Goal: Task Accomplishment & Management: Manage account settings

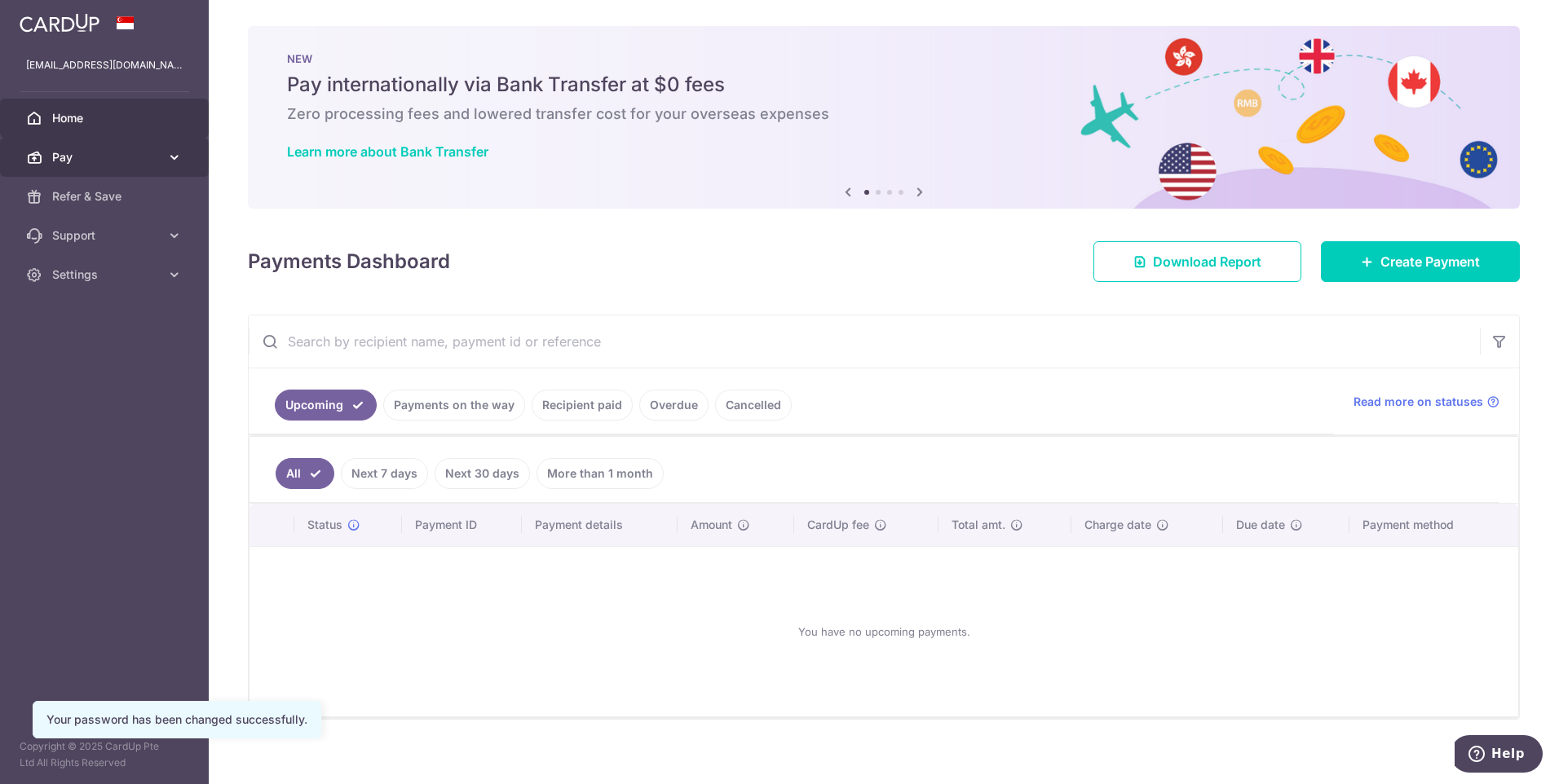
click at [102, 155] on span "Pay" at bounding box center [106, 157] width 107 height 17
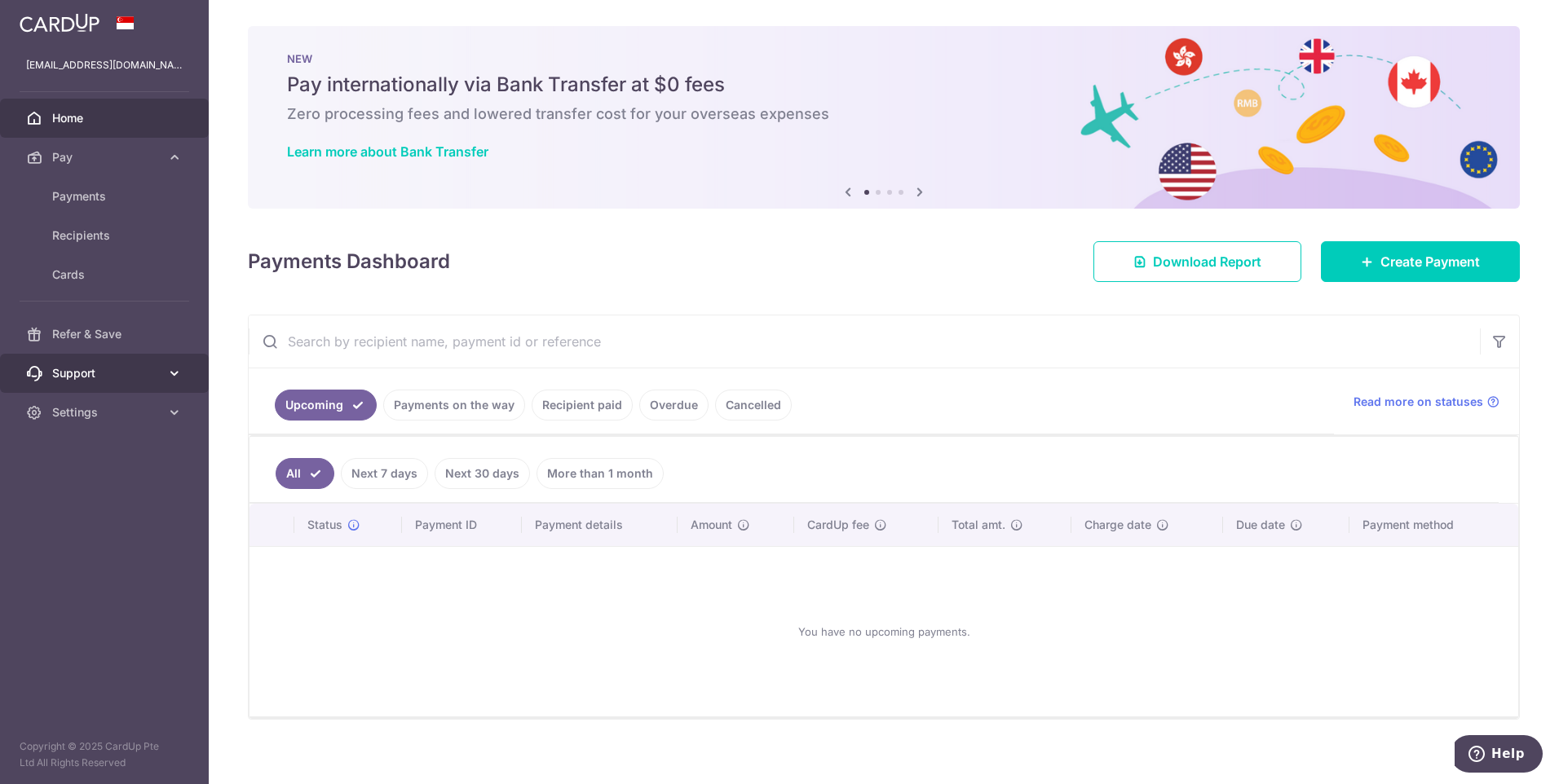
click at [138, 377] on span "Support" at bounding box center [106, 374] width 107 height 17
click at [140, 503] on span "Settings" at bounding box center [106, 511] width 107 height 17
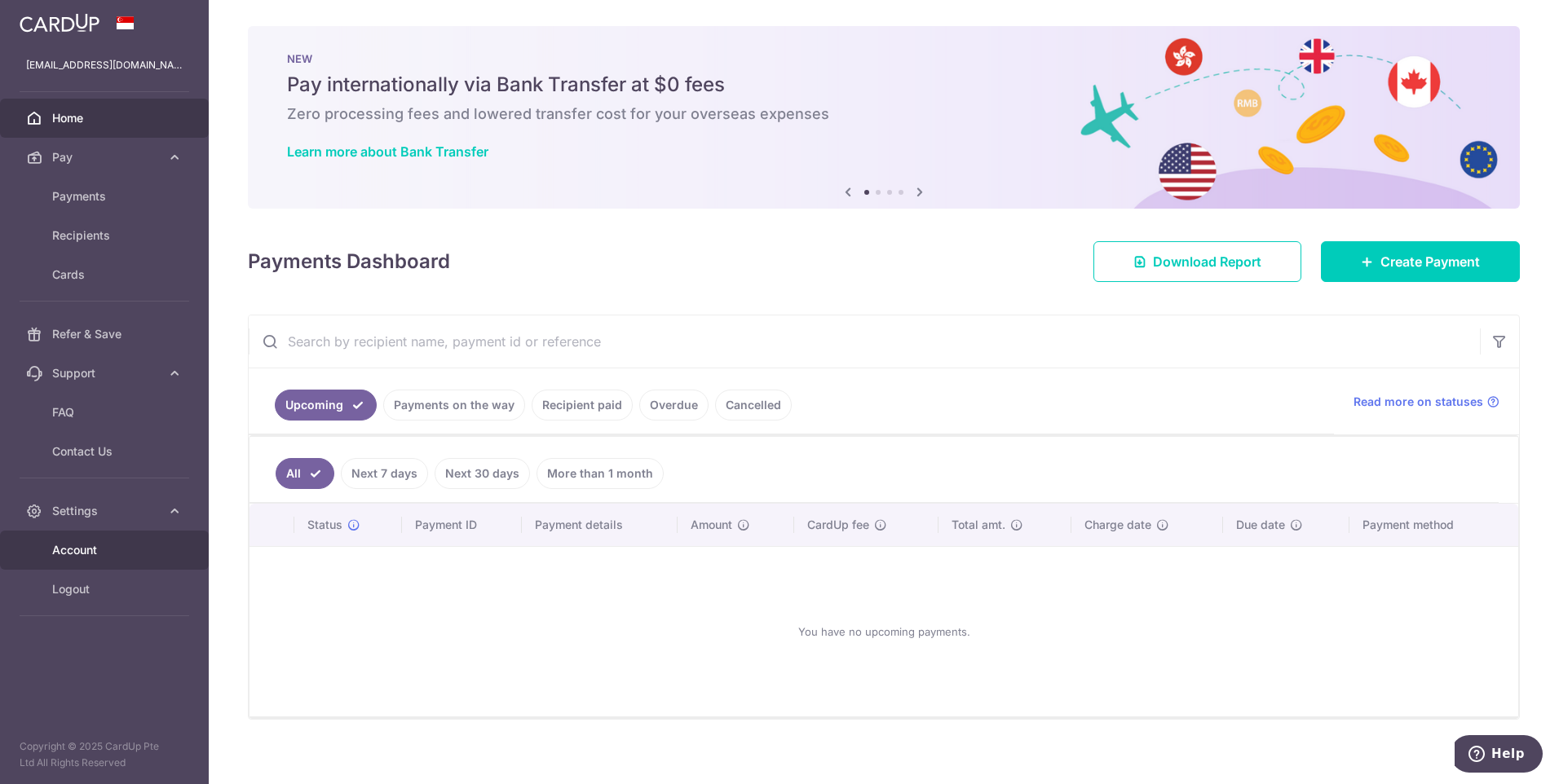
click at [108, 549] on span "Account" at bounding box center [106, 551] width 107 height 17
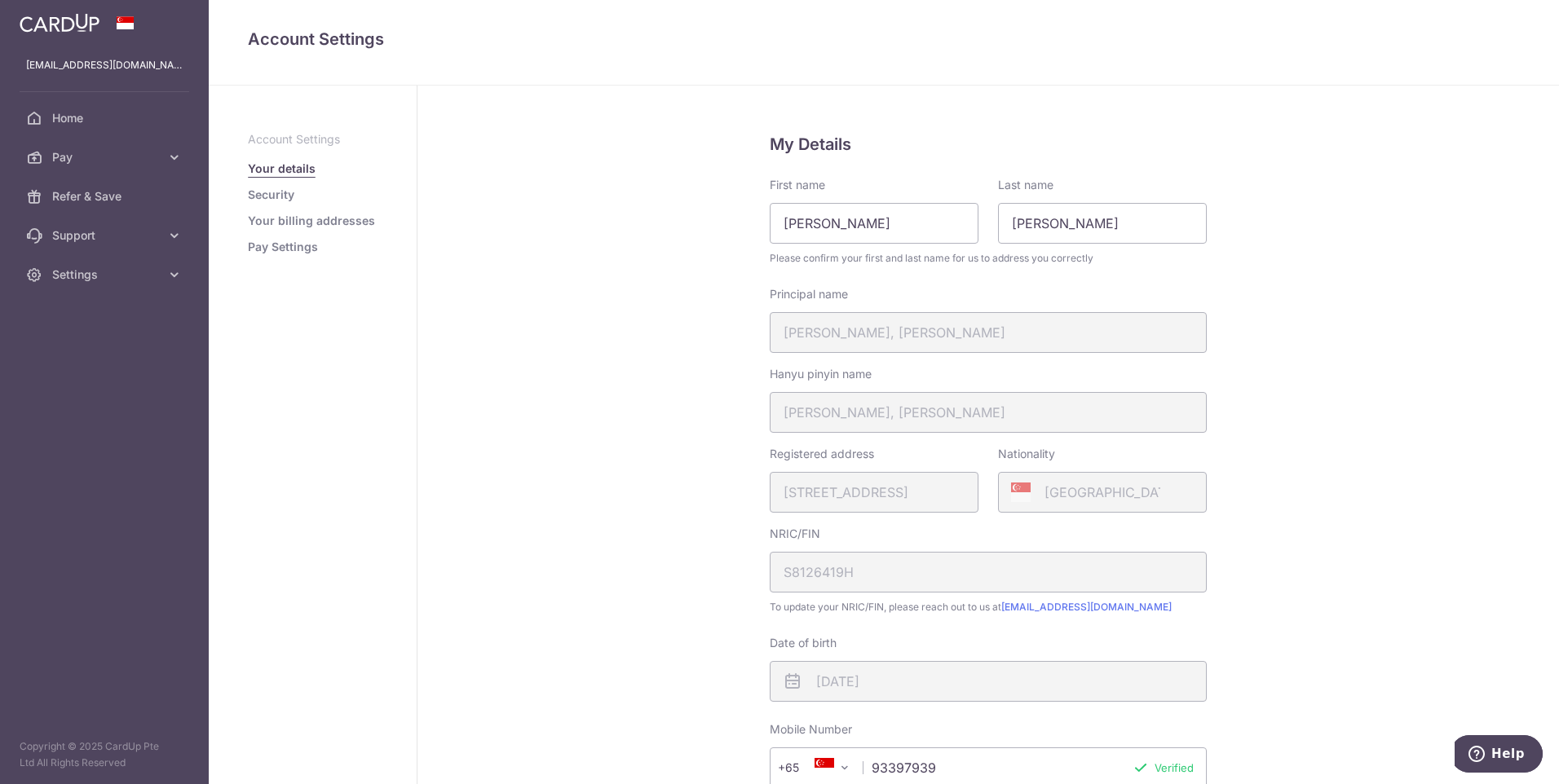
click at [297, 226] on link "Your billing addresses" at bounding box center [311, 221] width 127 height 17
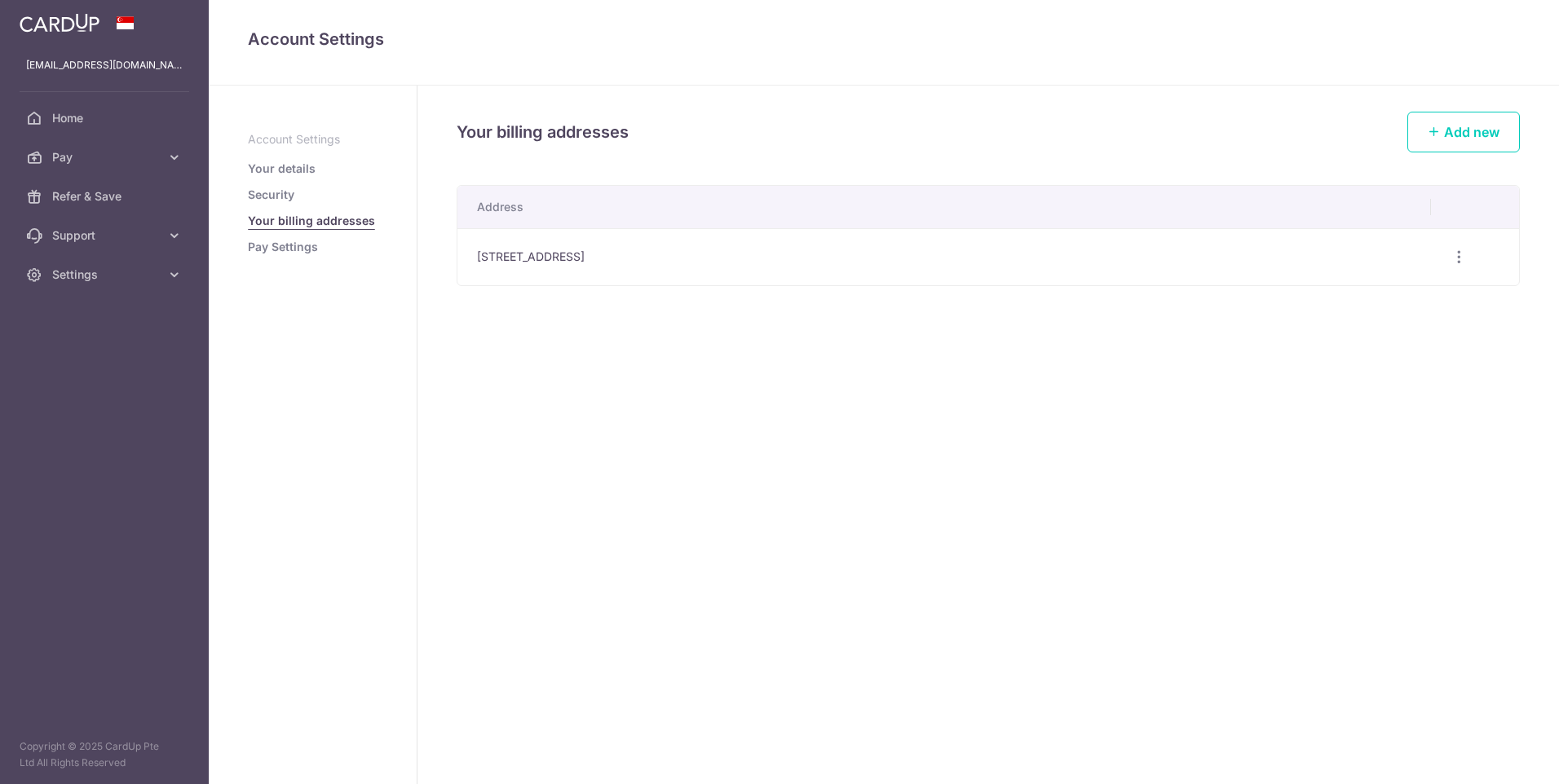
click at [291, 253] on link "Pay Settings" at bounding box center [283, 247] width 70 height 17
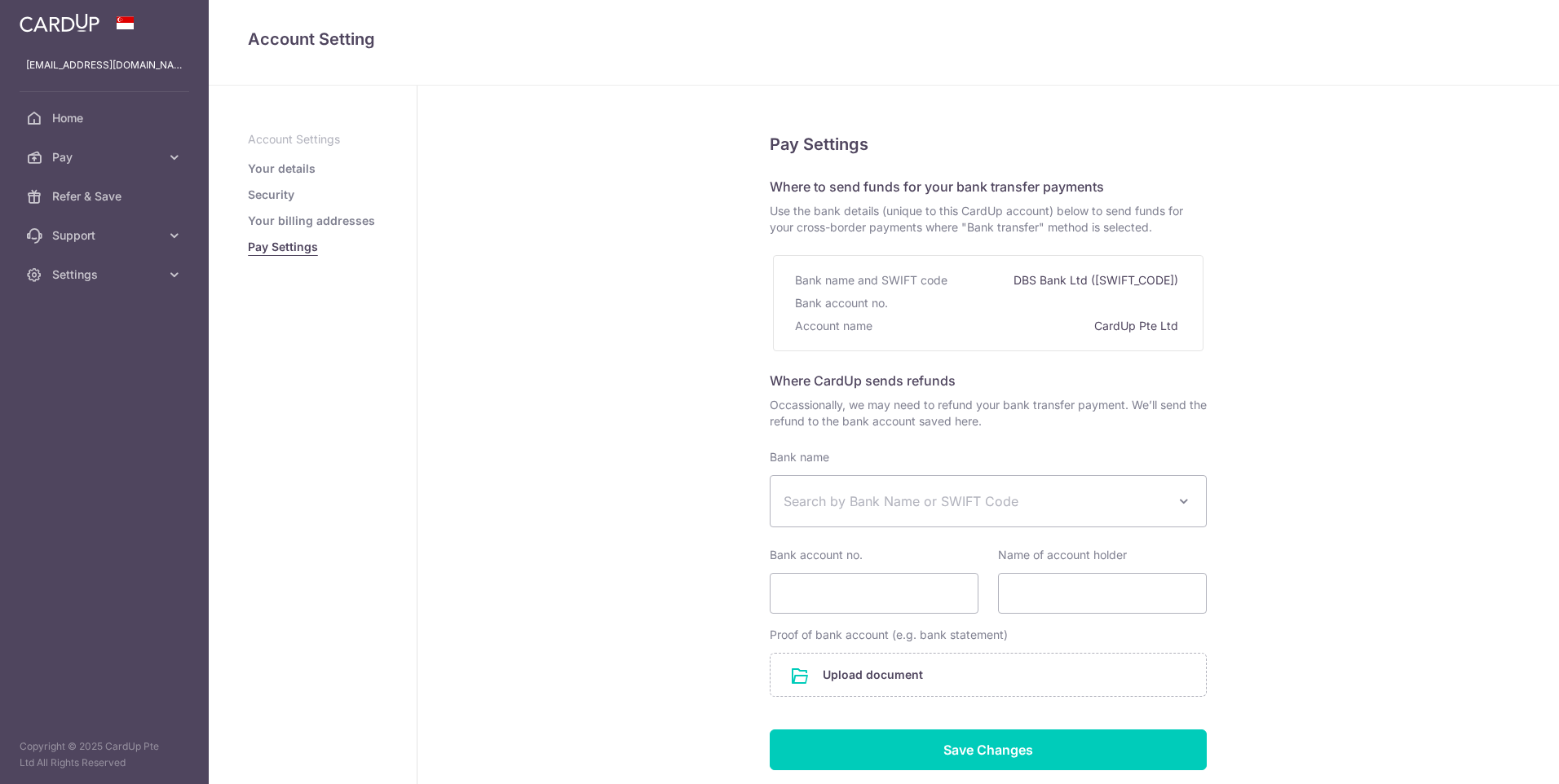
select select
click at [284, 191] on link "Security" at bounding box center [271, 195] width 46 height 17
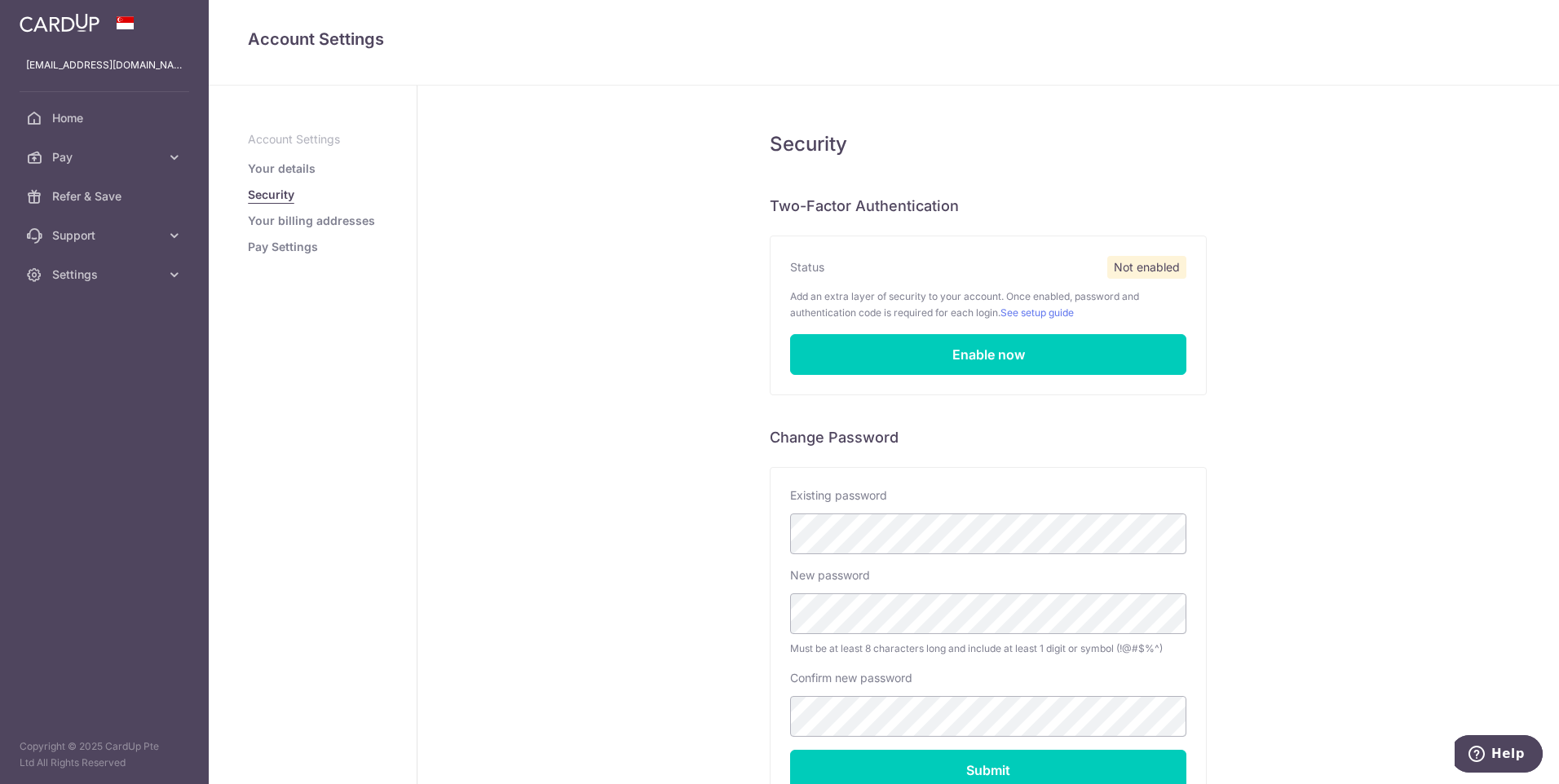
click at [281, 163] on link "Your details" at bounding box center [281, 168] width 68 height 17
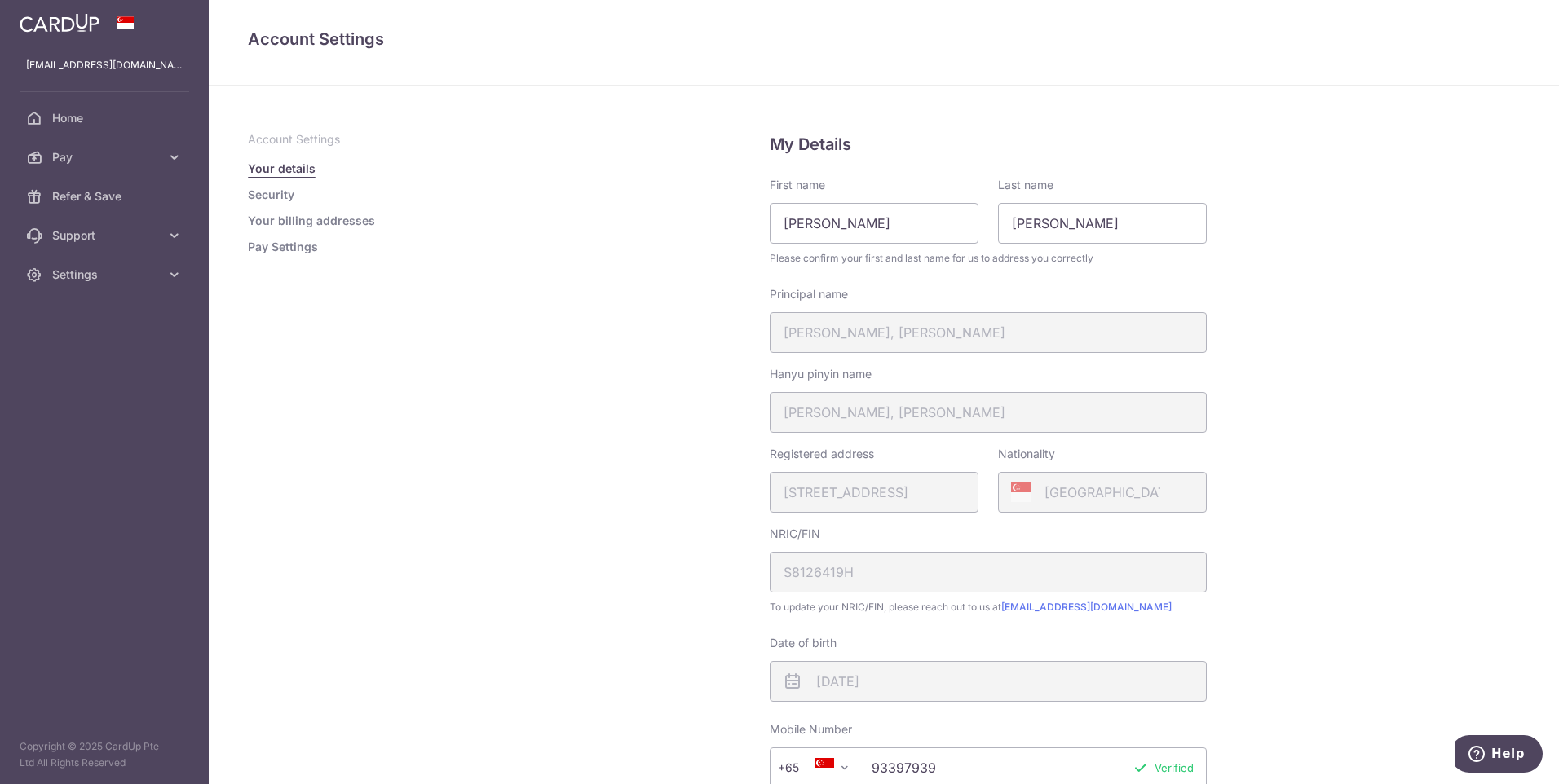
click at [283, 208] on ul "Account Settings Your details Security Your billing addresses Pay Settings" at bounding box center [313, 193] width 130 height 124
click at [277, 201] on link "Security" at bounding box center [271, 195] width 46 height 17
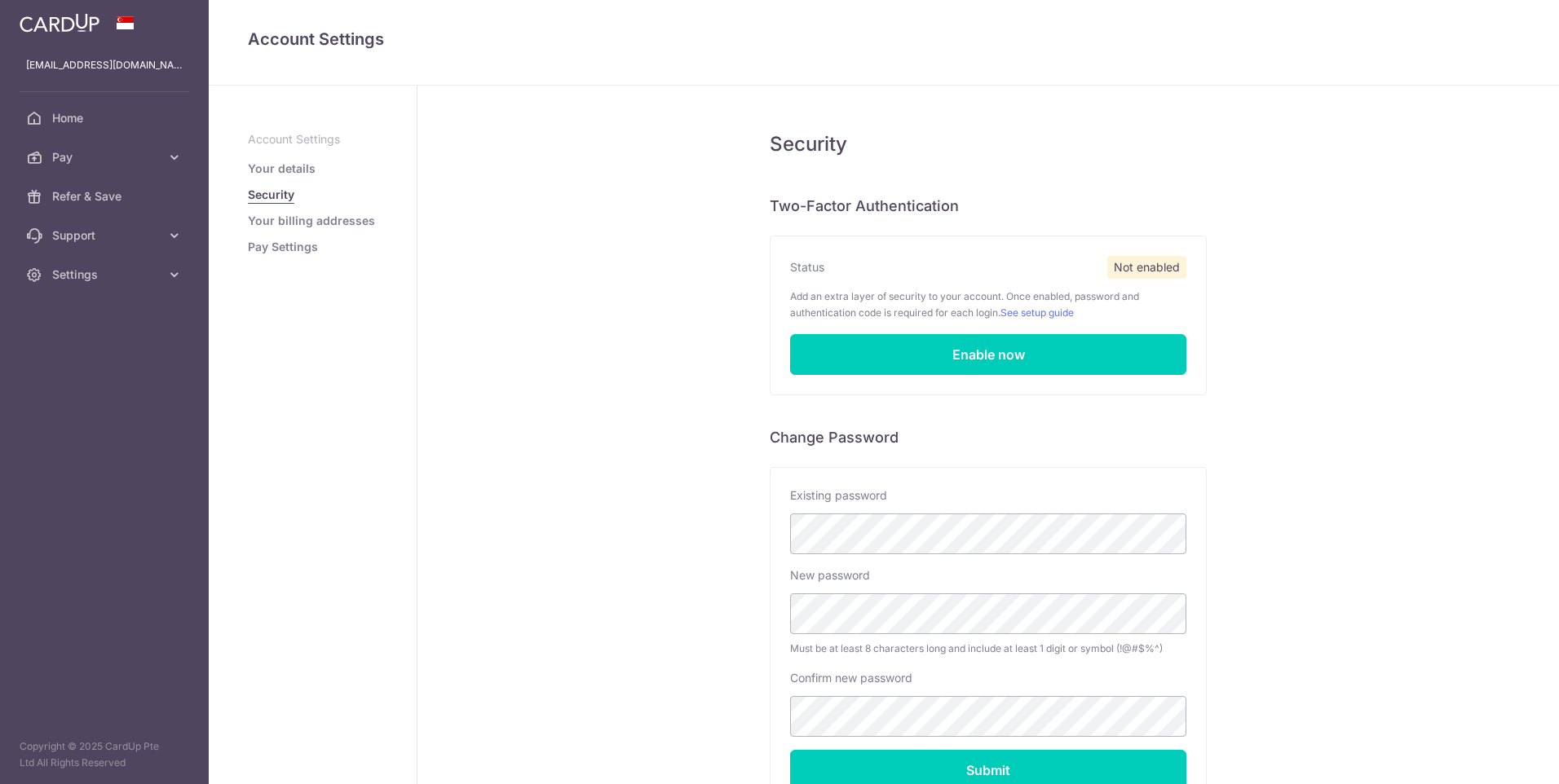
click at [283, 220] on link "Your billing addresses" at bounding box center [311, 221] width 127 height 17
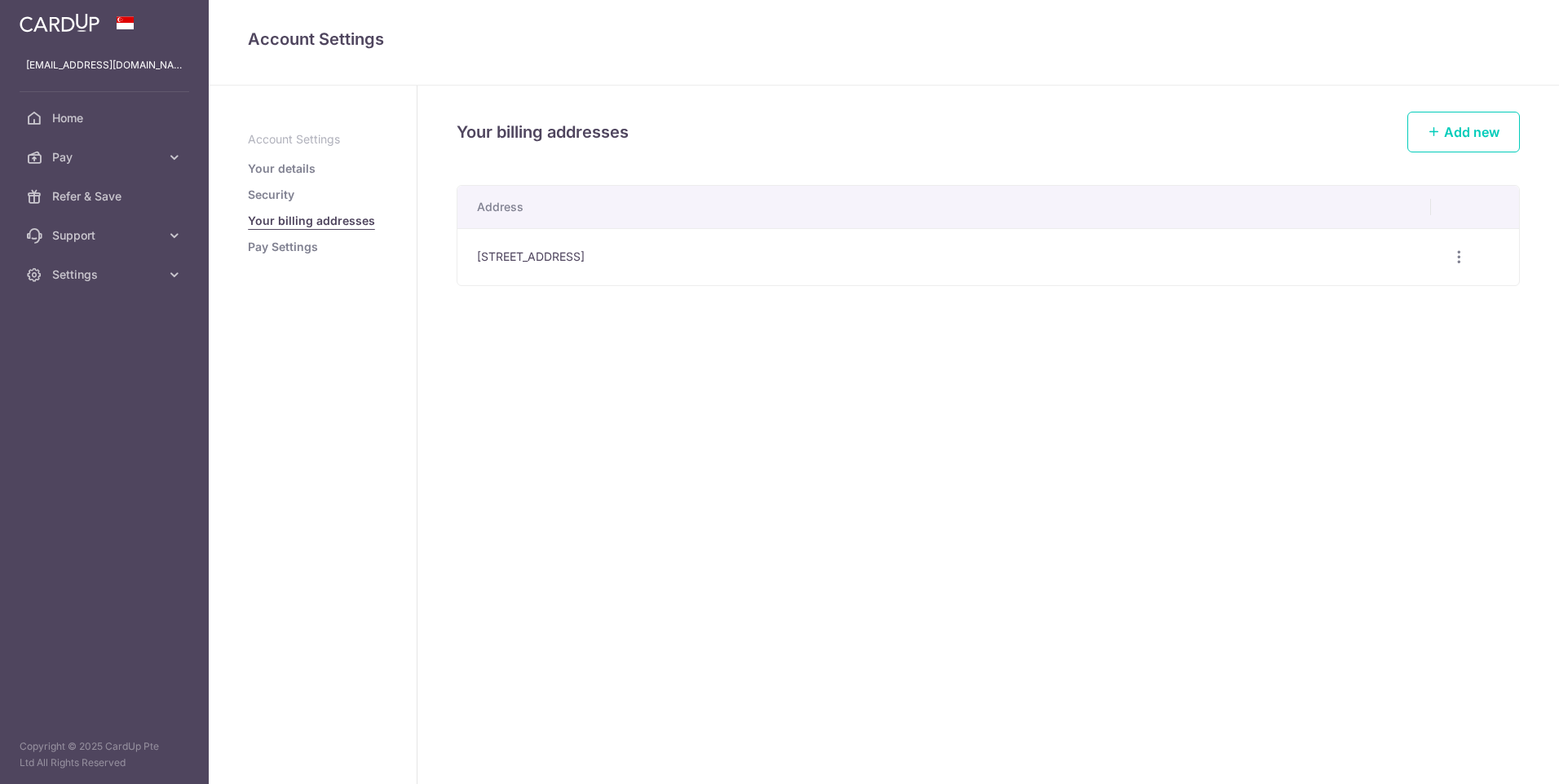
click at [290, 254] on link "Pay Settings" at bounding box center [283, 247] width 70 height 17
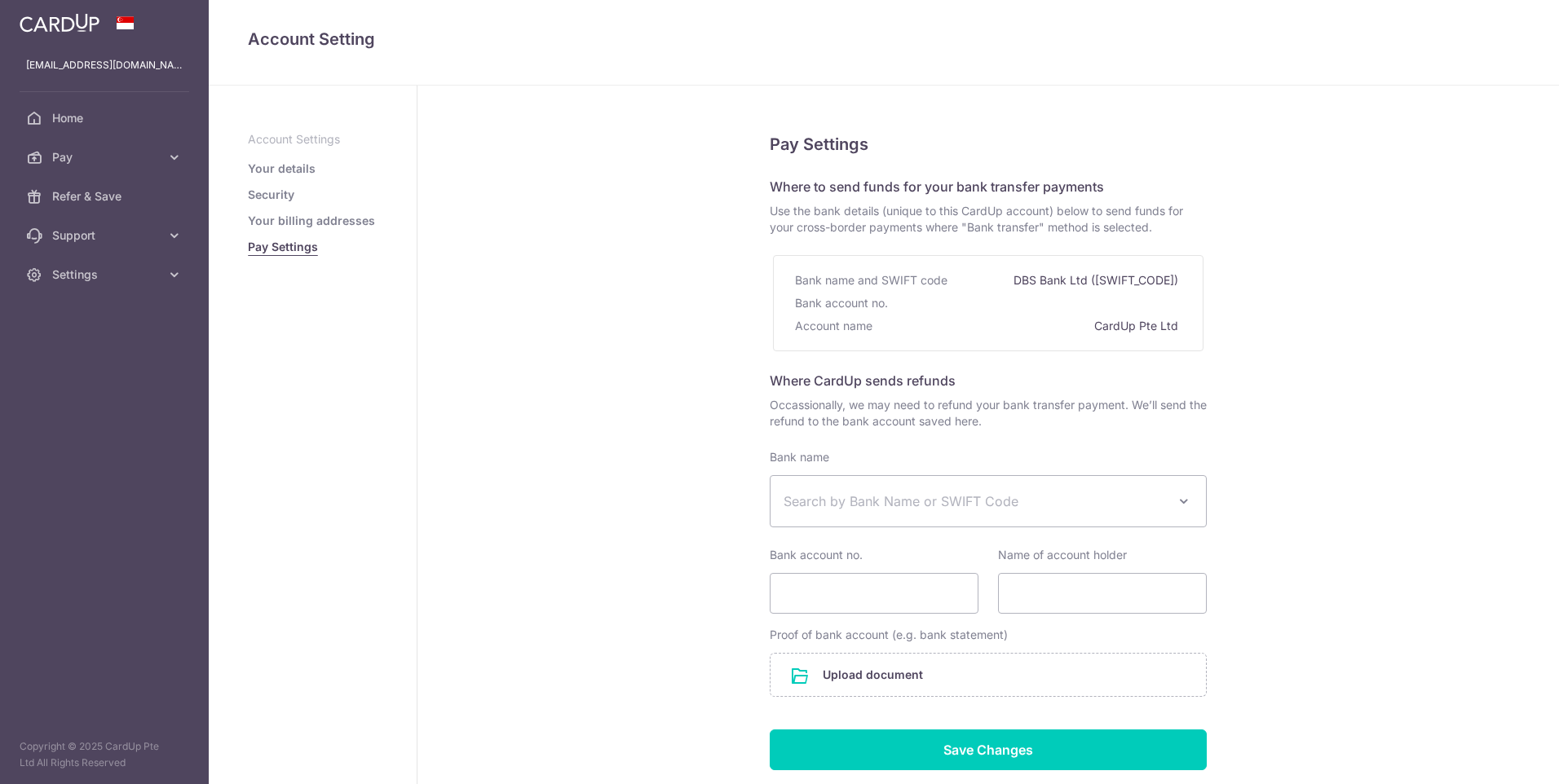
select select
click at [150, 168] on link "Pay" at bounding box center [104, 157] width 208 height 39
click at [136, 414] on span "Settings" at bounding box center [106, 413] width 107 height 17
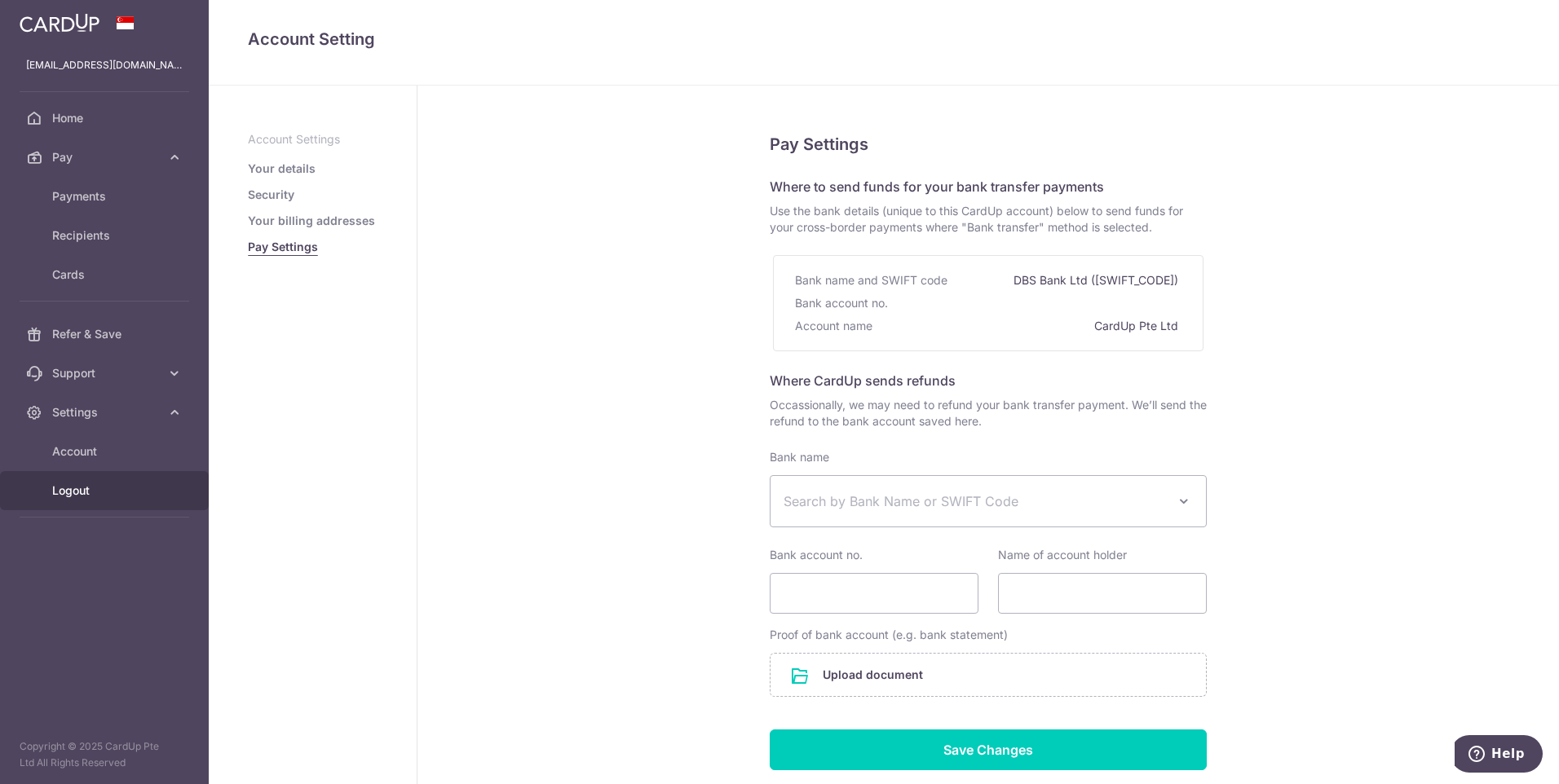
click at [105, 479] on link "Logout" at bounding box center [104, 491] width 208 height 39
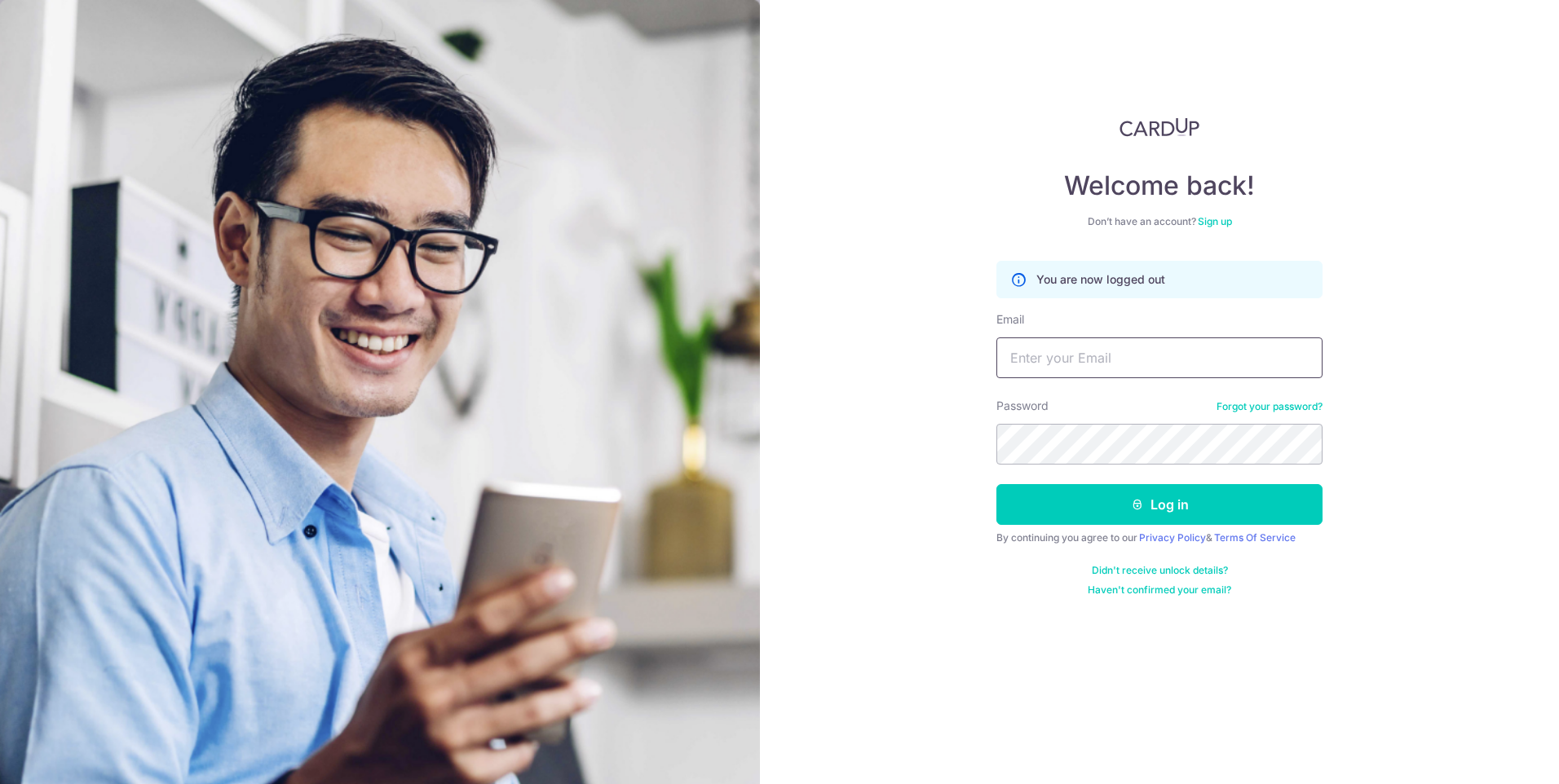
type input "[PERSON_NAME][EMAIL_ADDRESS][PERSON_NAME][DOMAIN_NAME]"
click at [1193, 358] on input "[PERSON_NAME][EMAIL_ADDRESS][PERSON_NAME][DOMAIN_NAME]" at bounding box center [1159, 358] width 326 height 41
click at [1369, 419] on div "Welcome back! Don’t have an account? Sign up You are now logged out Email [PERS…" at bounding box center [1159, 392] width 799 height 784
click at [742, 397] on section "Welcome back! Don’t have an account? Sign up You are now logged out Email [PERS…" at bounding box center [780, 392] width 1559 height 784
click at [1287, 402] on link "Forgot your password?" at bounding box center [1269, 406] width 106 height 13
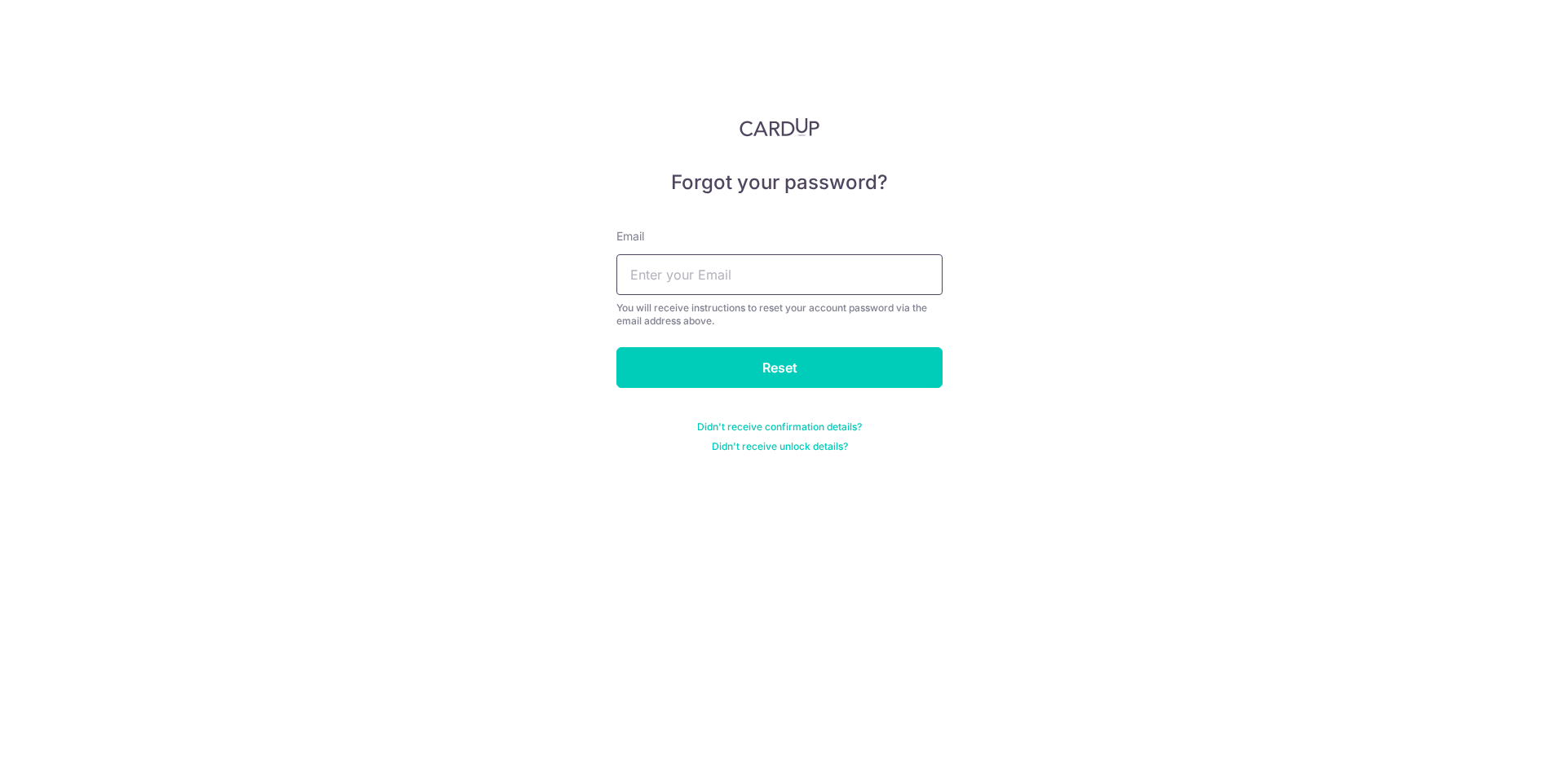
click at [835, 283] on input "text" at bounding box center [780, 275] width 326 height 41
type input "errol."
click at [617, 347] on input "Reset" at bounding box center [780, 367] width 326 height 41
click at [813, 283] on input "text" at bounding box center [780, 275] width 326 height 41
type input "errol.chan@ascendeyeclinic.sg"
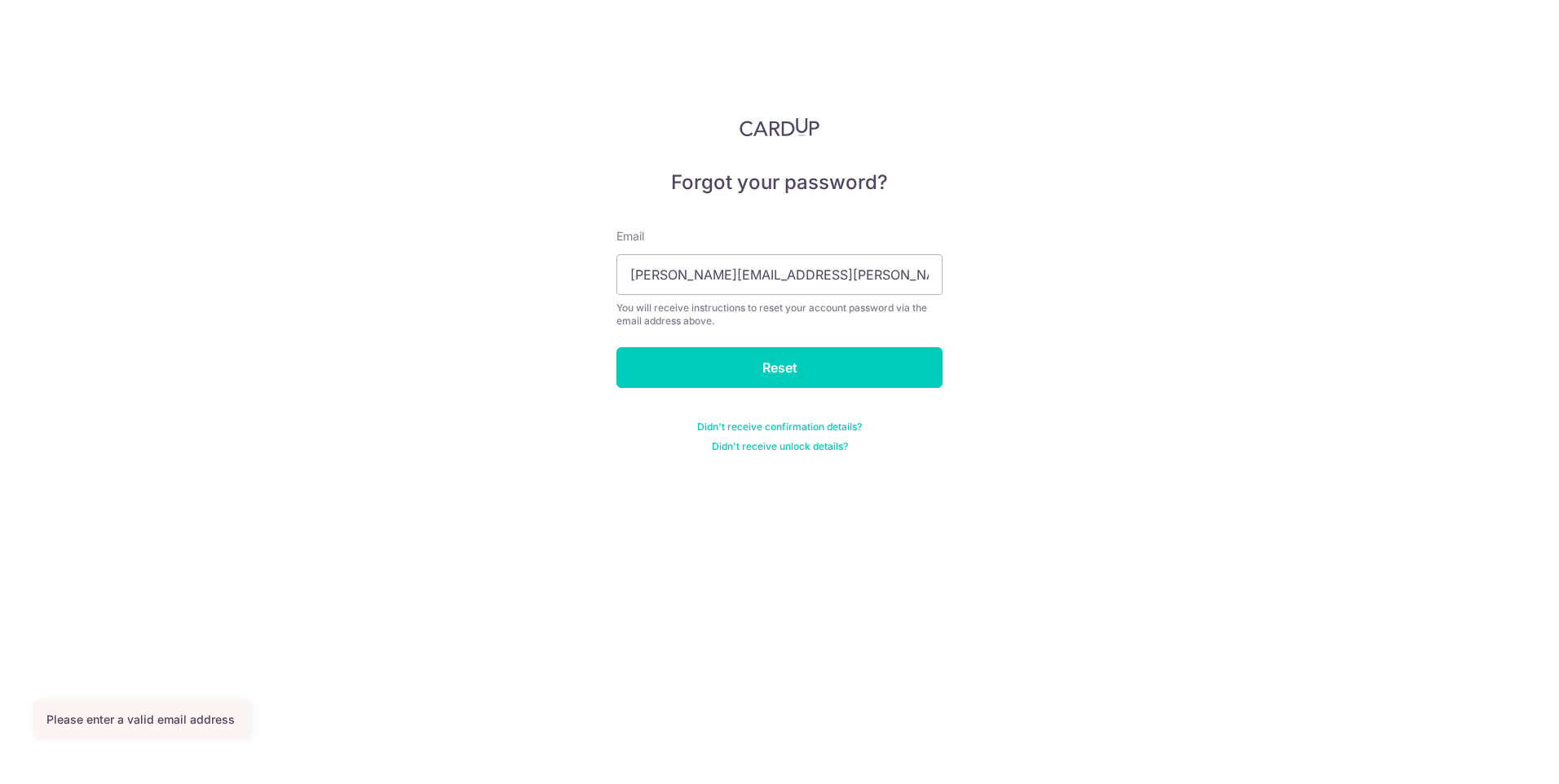
click at [1096, 352] on div "Forgot your password? Email errol.chan@ascendeyeclinic.sg You will receive inst…" at bounding box center [780, 392] width 1559 height 784
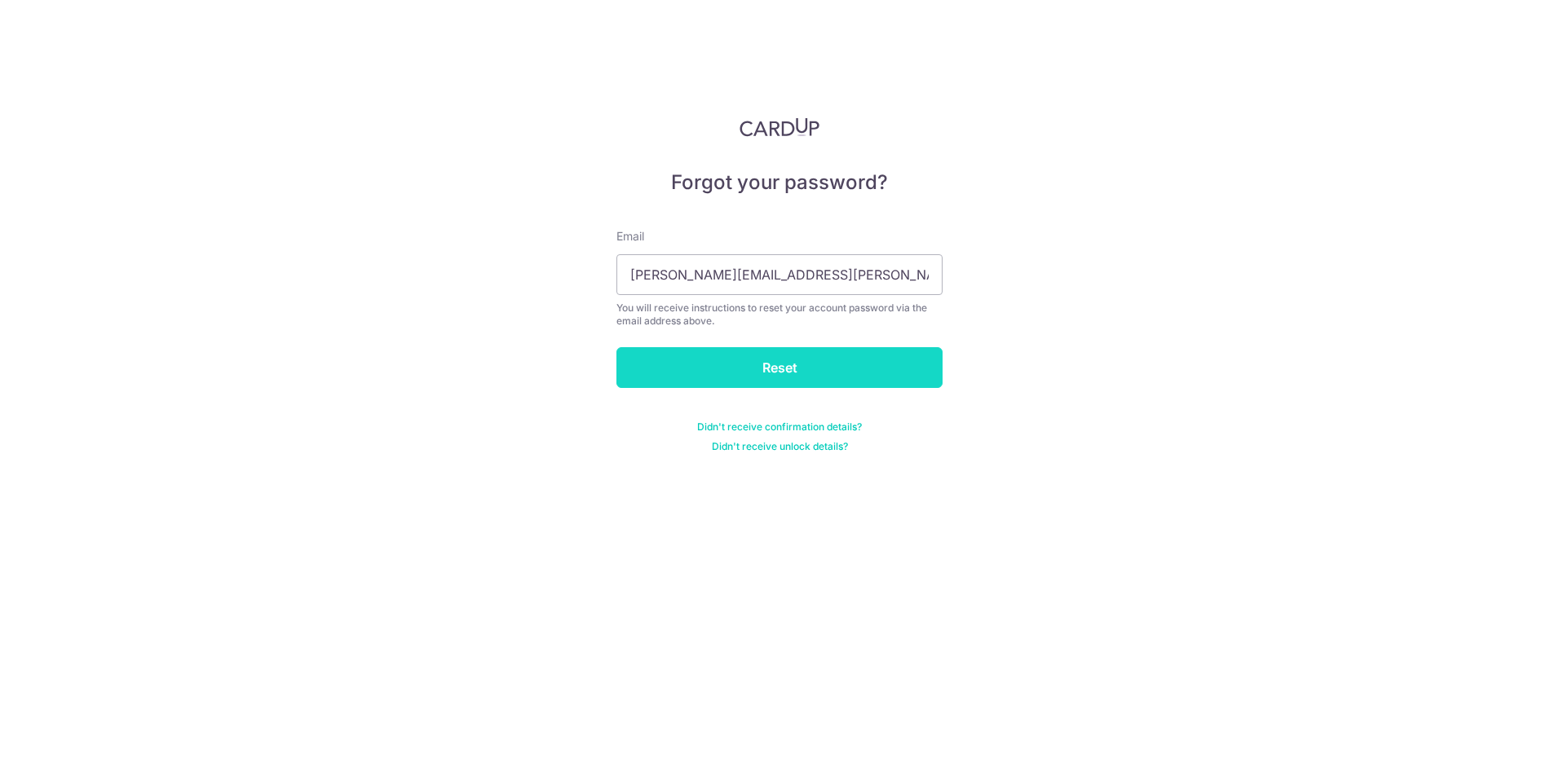
click at [887, 364] on input "Reset" at bounding box center [780, 367] width 326 height 41
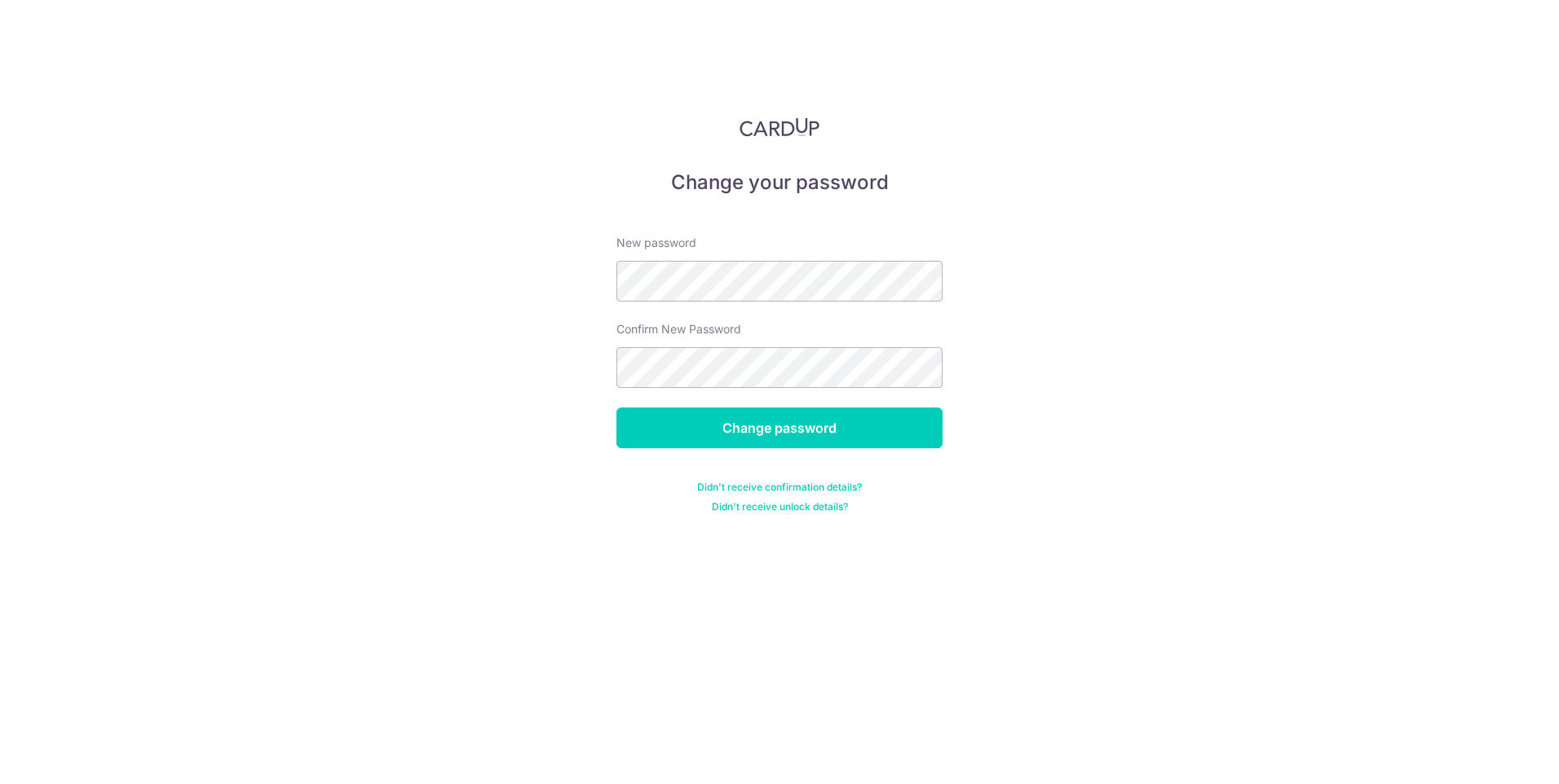
click at [566, 352] on div "Change your password New password Confirm New Password Change password Didn't r…" at bounding box center [780, 392] width 1559 height 784
click at [667, 417] on input "Change password" at bounding box center [780, 428] width 326 height 41
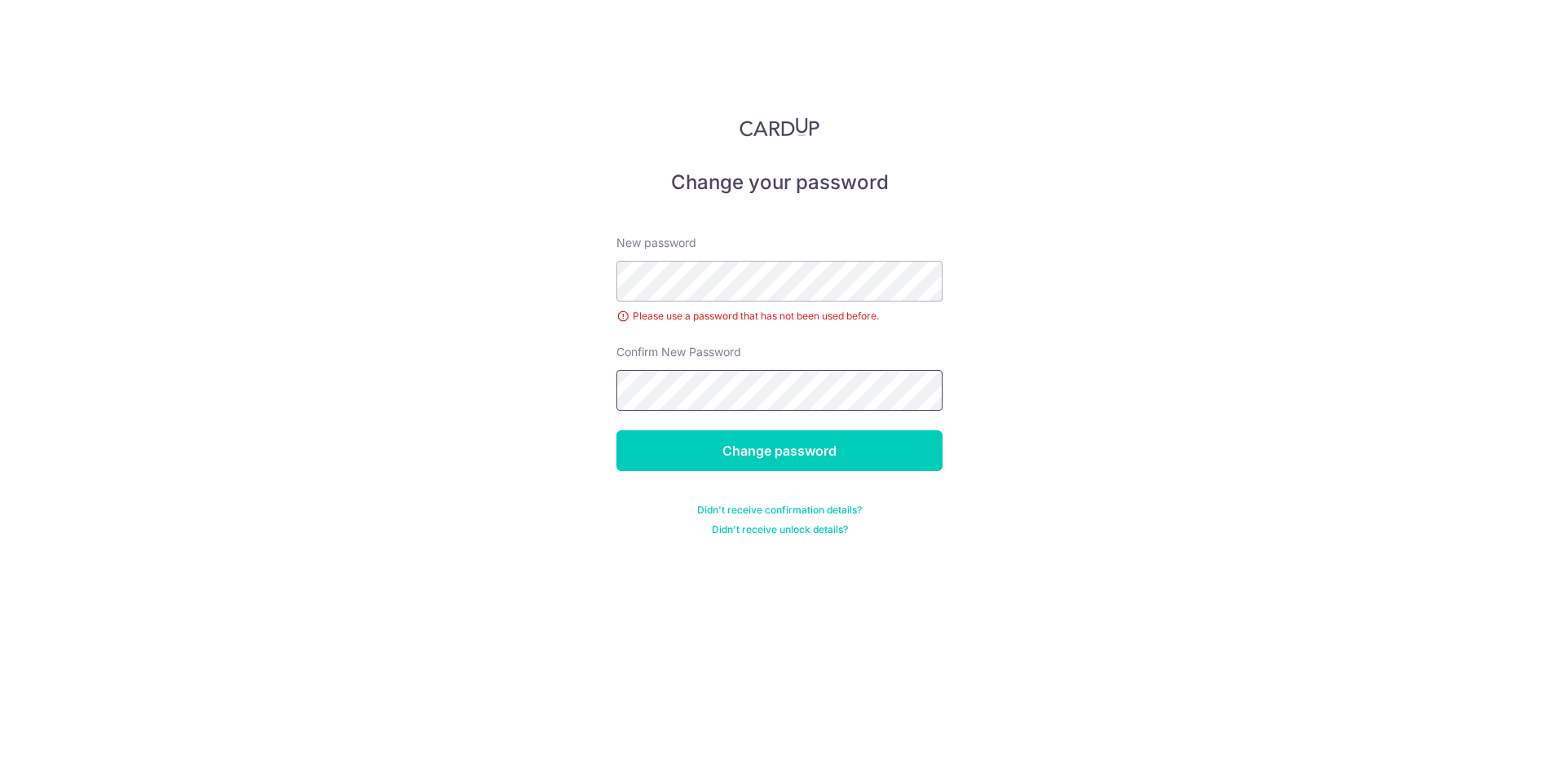
click at [617, 430] on input "Change password" at bounding box center [780, 451] width 326 height 41
